Goal: Task Accomplishment & Management: Use online tool/utility

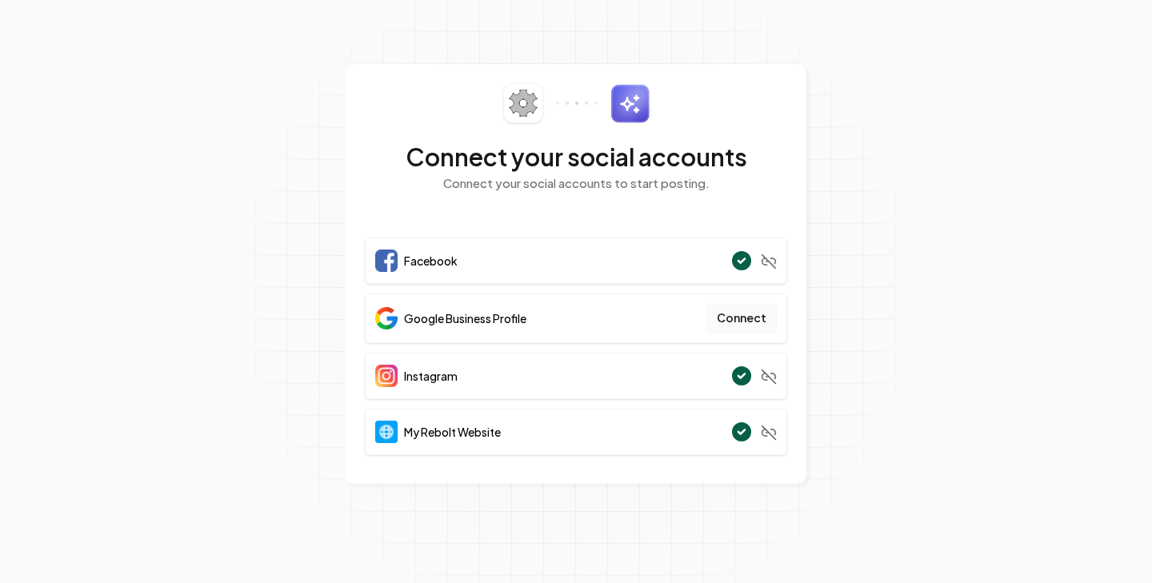
click at [740, 321] on button "Connect" at bounding box center [741, 318] width 70 height 29
click at [577, 534] on div "Authentication error: No Google locations found" at bounding box center [584, 544] width 232 height 34
click at [751, 324] on button "Connect" at bounding box center [741, 318] width 70 height 29
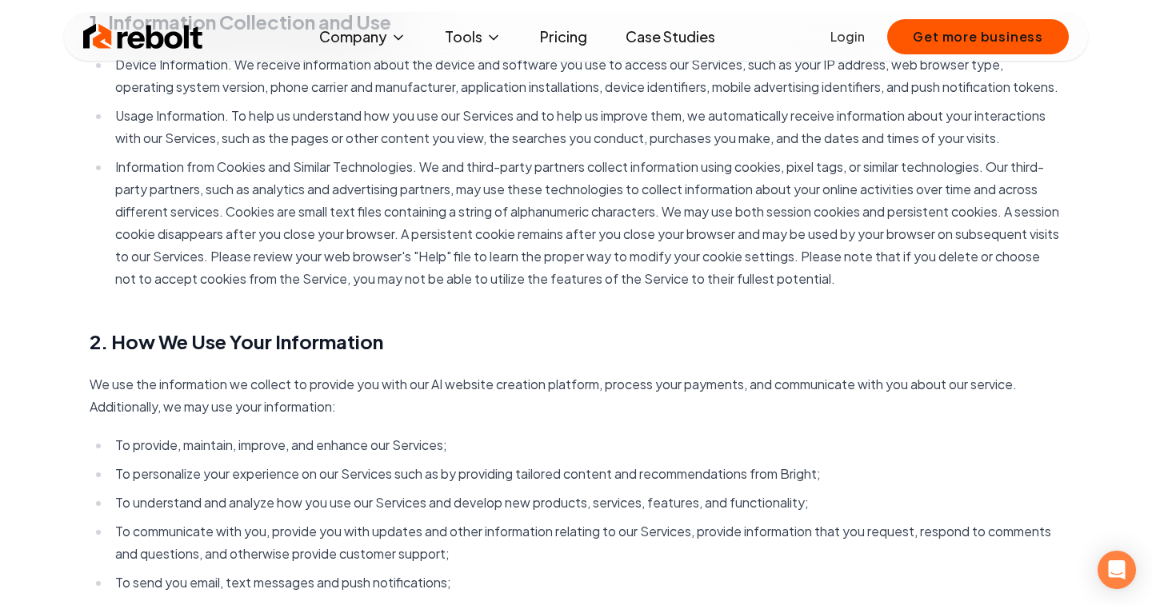
scroll to position [306, 0]
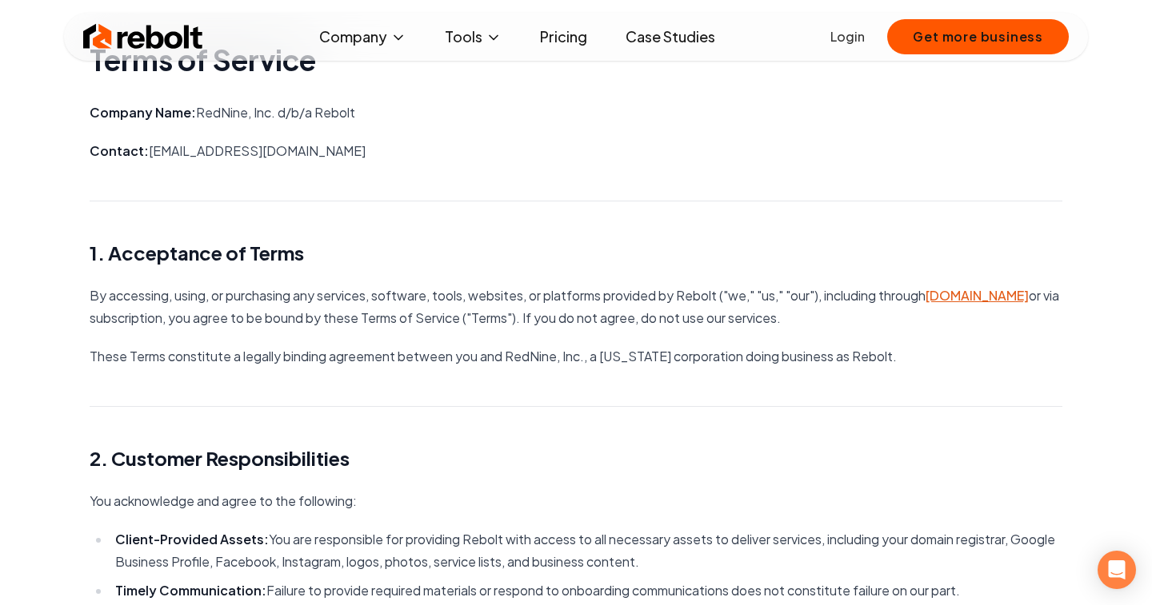
scroll to position [42, 0]
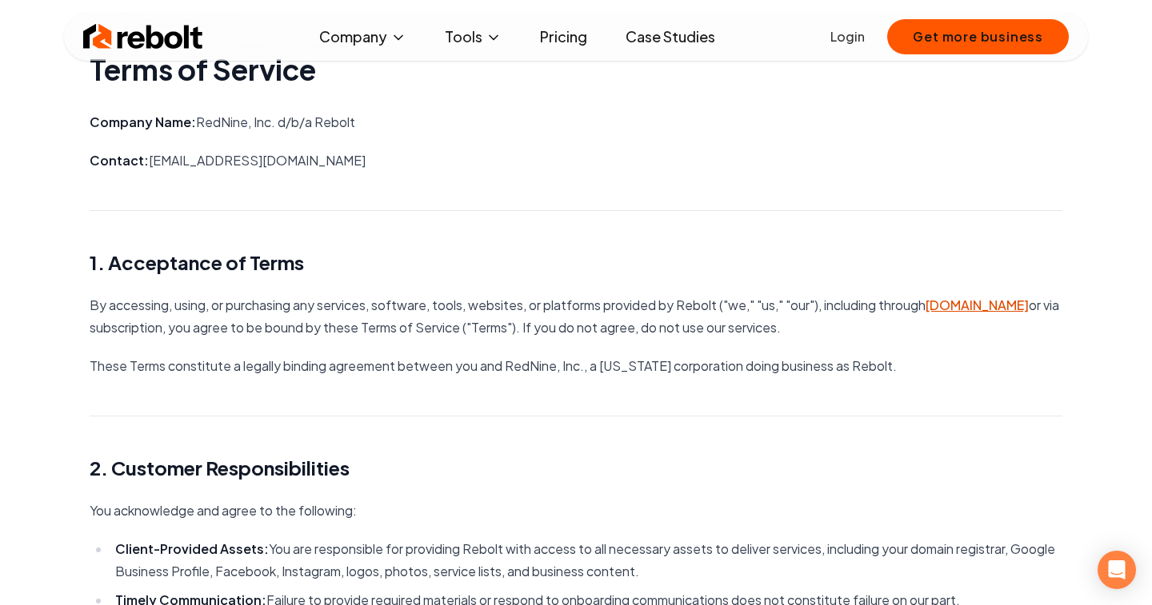
click at [925, 313] on link "www.rebolthq.com" at bounding box center [976, 305] width 103 height 17
